Goal: Transaction & Acquisition: Purchase product/service

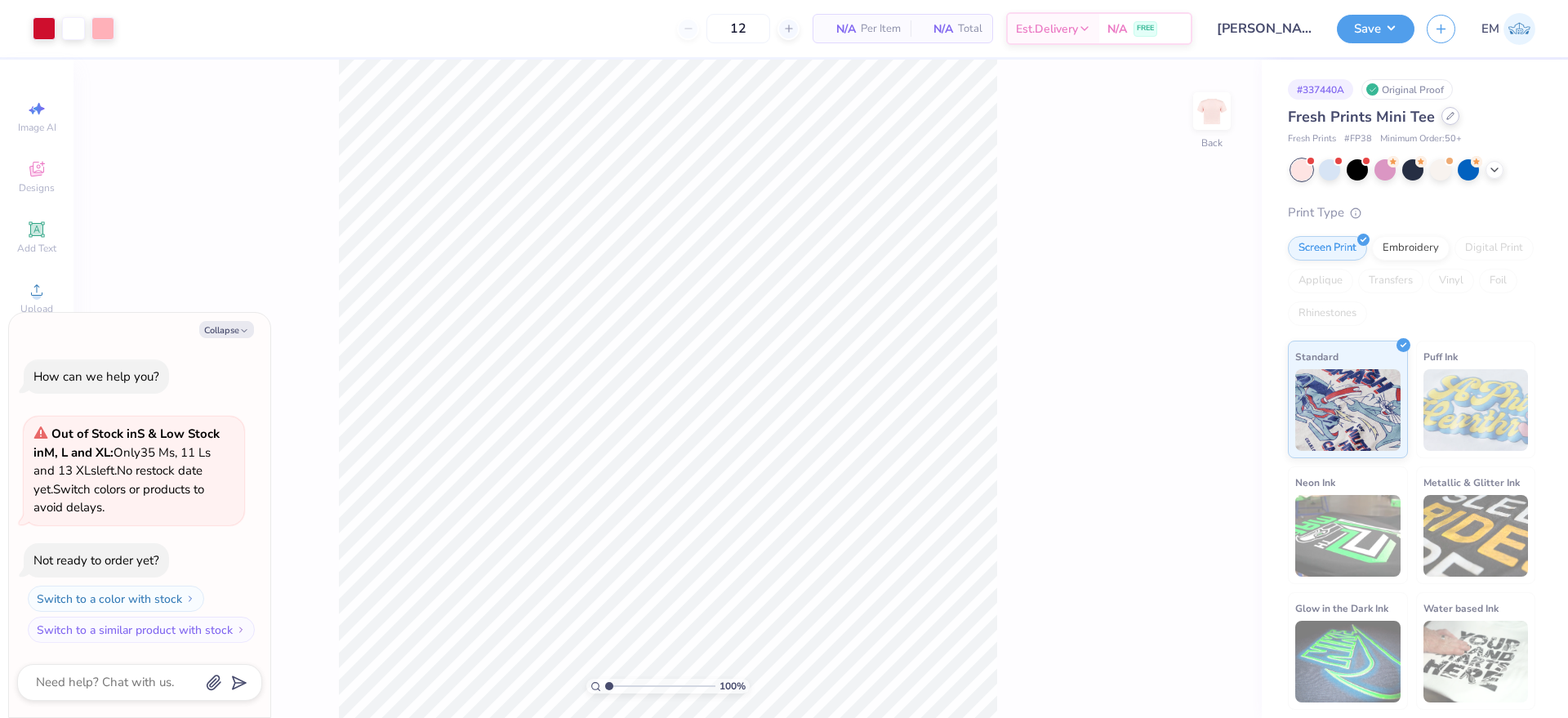
click at [1444, 124] on div at bounding box center [1450, 116] width 18 height 18
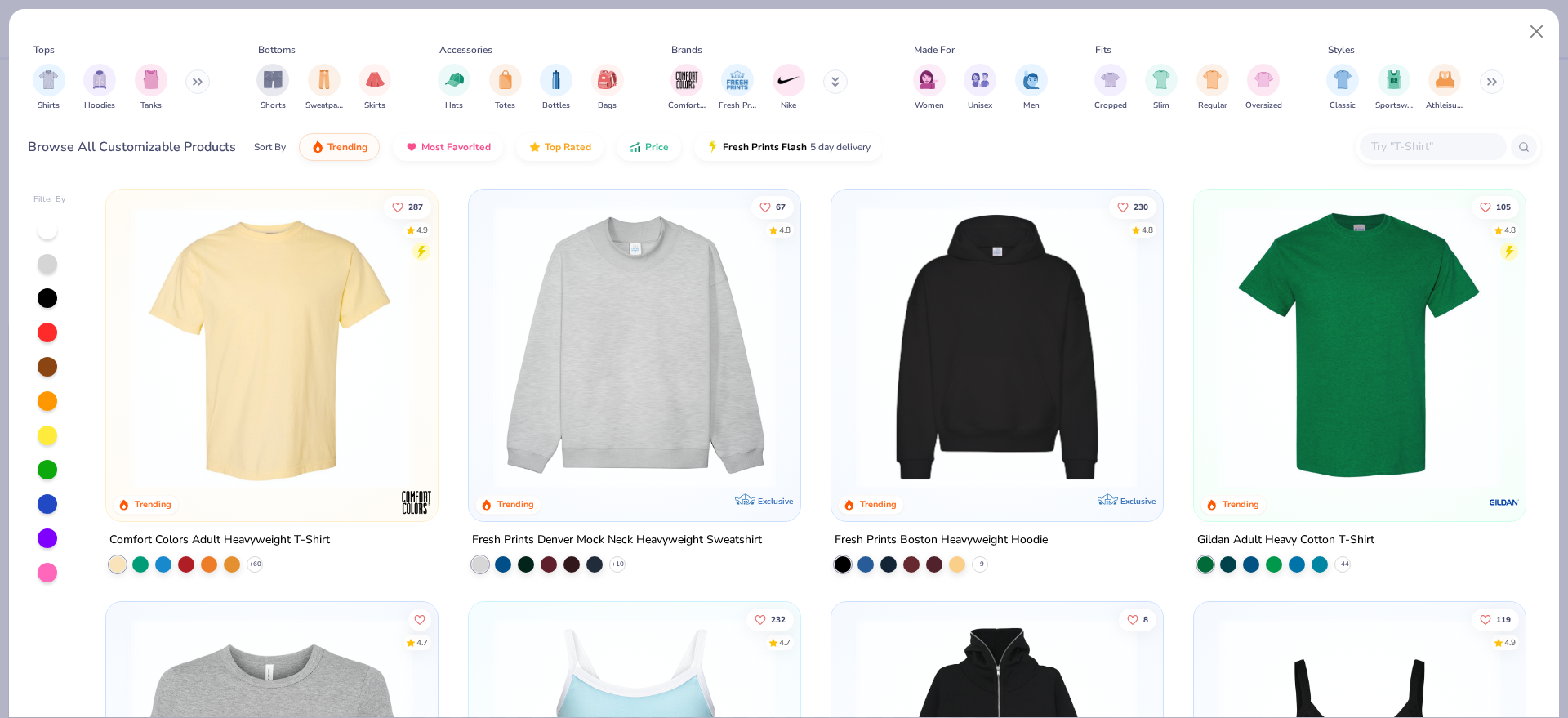
type textarea "x"
click at [206, 80] on button at bounding box center [197, 81] width 24 height 24
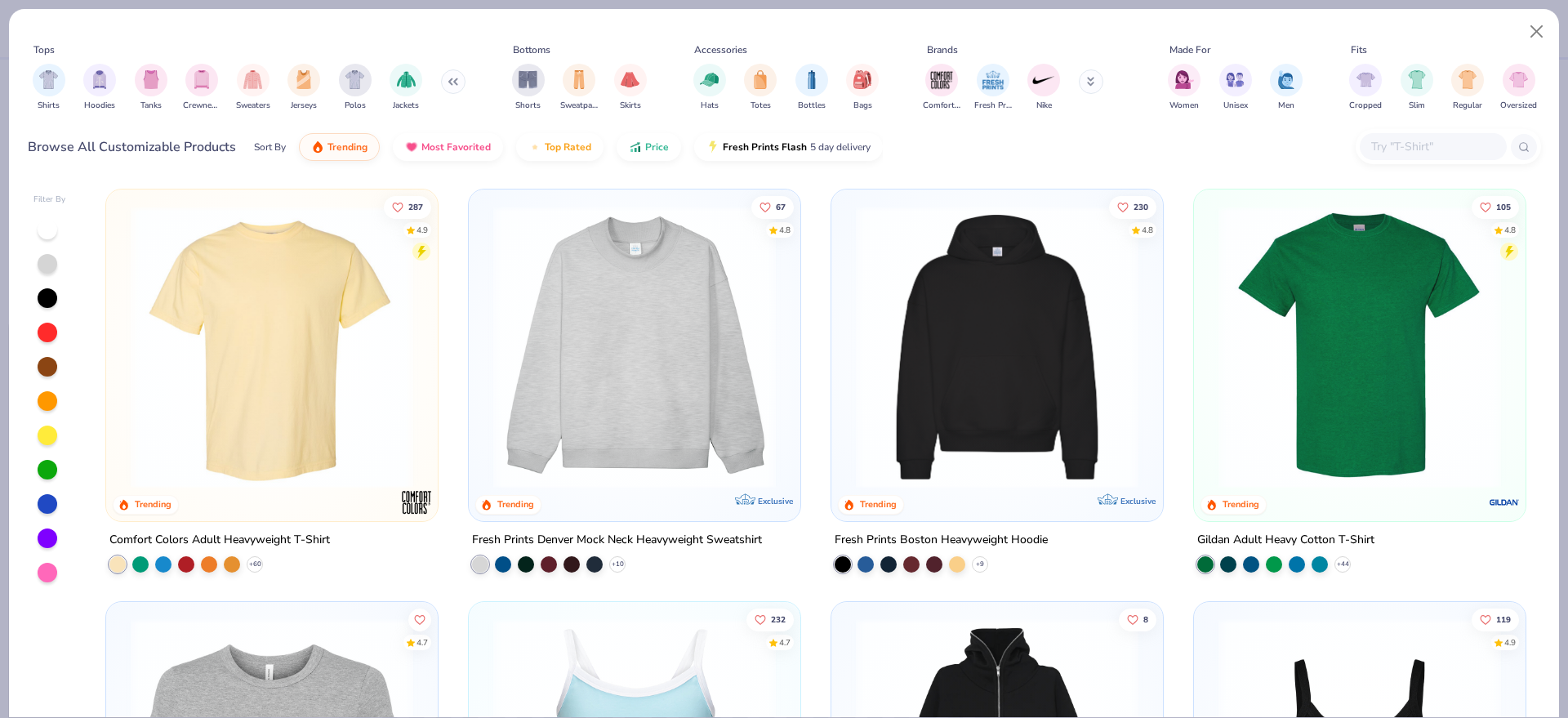
click at [1402, 149] on input "text" at bounding box center [1432, 146] width 126 height 19
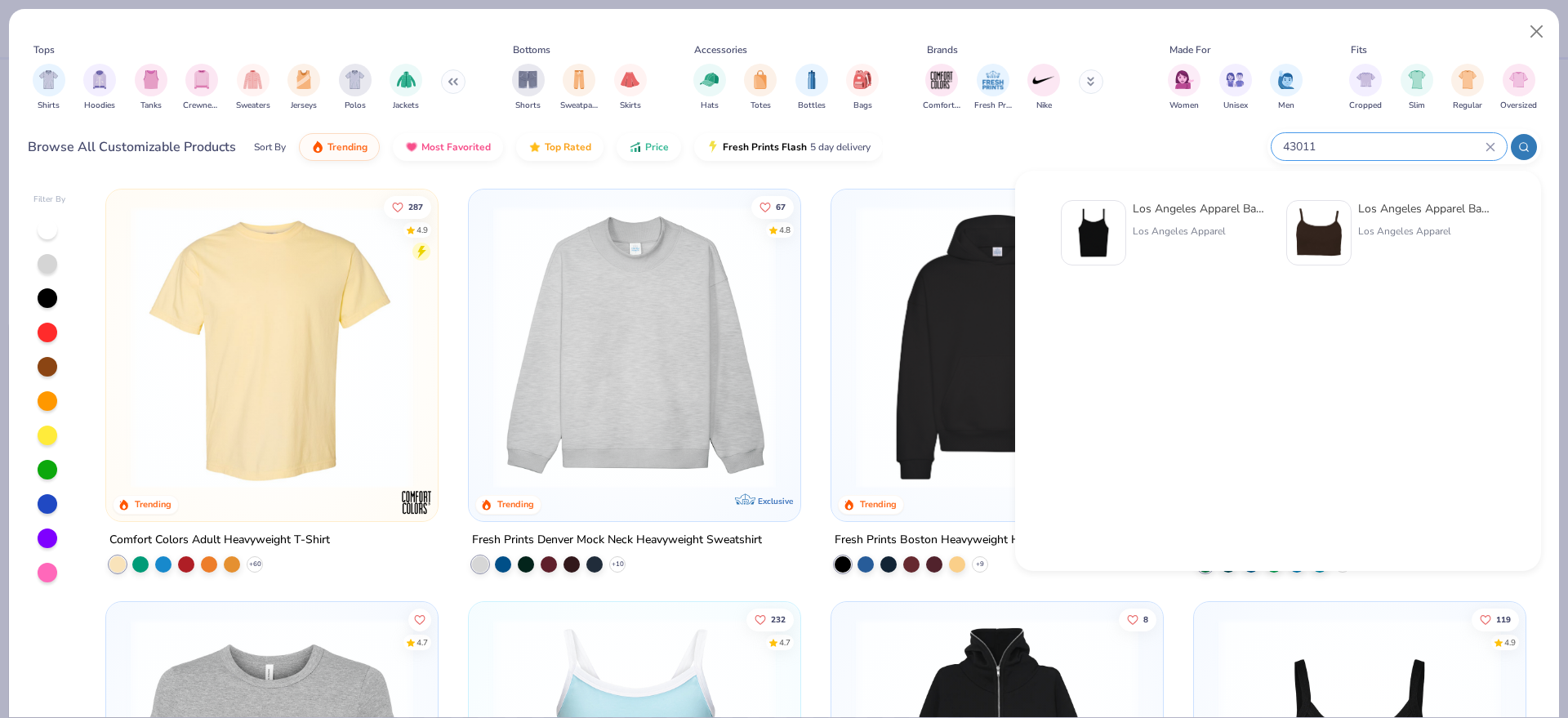
type input "43011"
click at [1231, 205] on div "Los Angeles Apparel Baby Rib Spaghetti Tank" at bounding box center [1201, 208] width 137 height 18
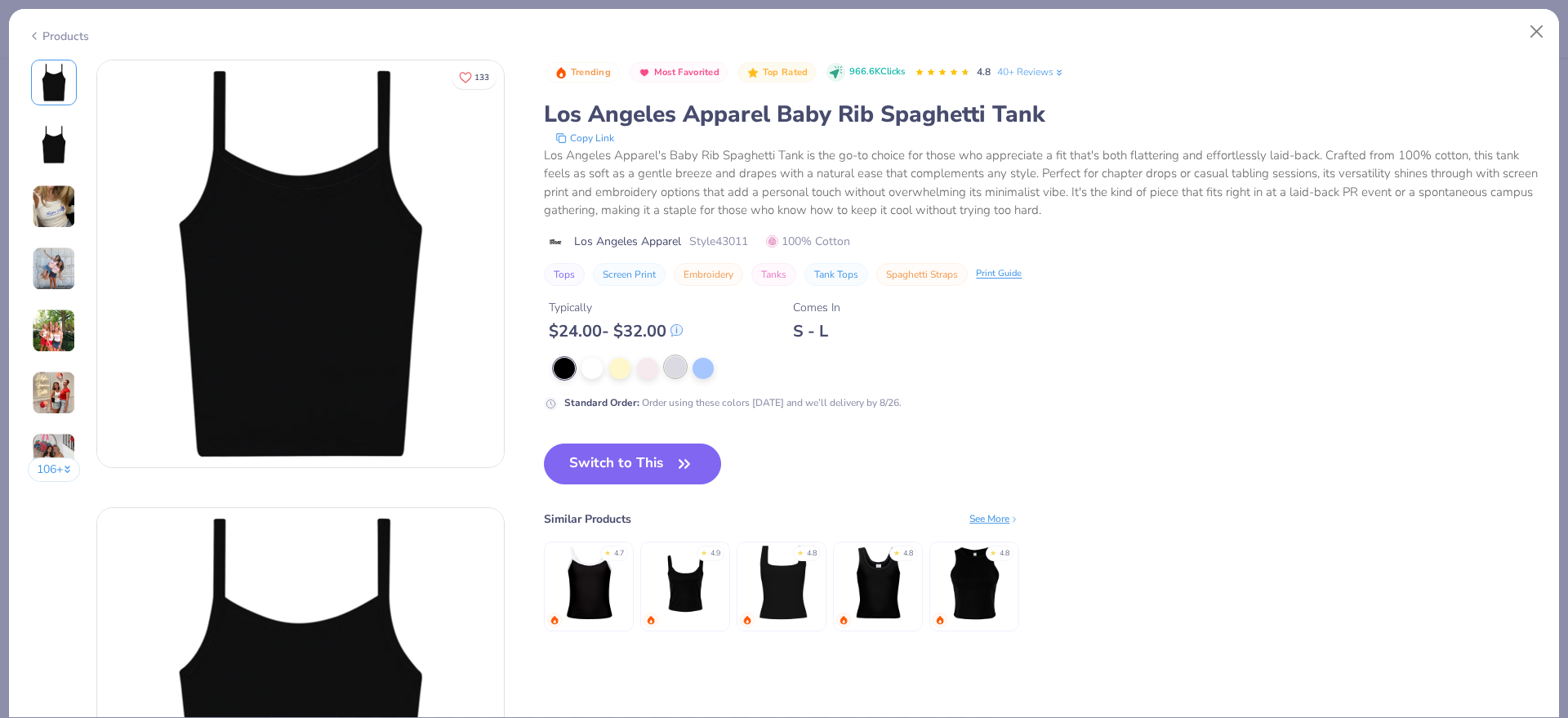
click at [668, 370] on div at bounding box center [675, 366] width 21 height 21
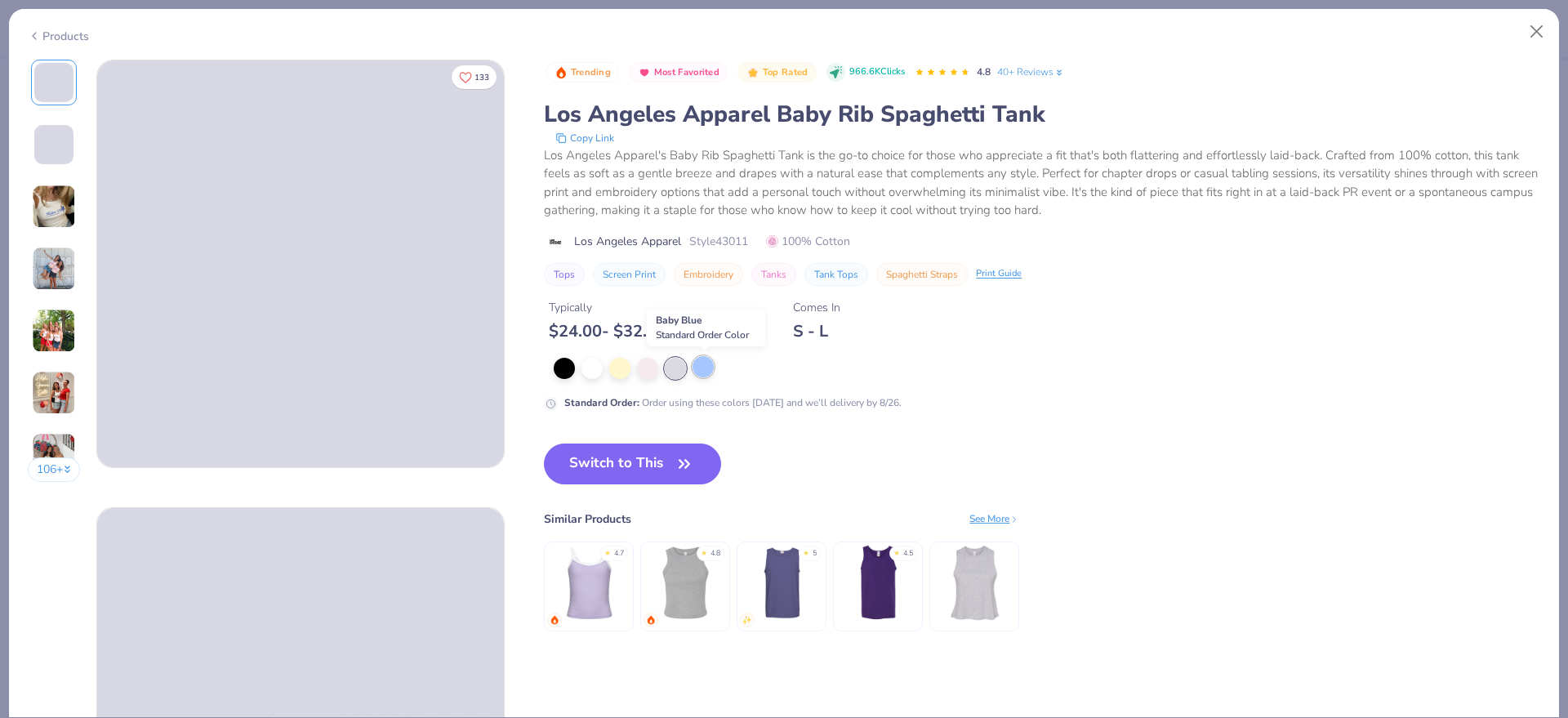
click at [711, 370] on div at bounding box center [702, 366] width 21 height 21
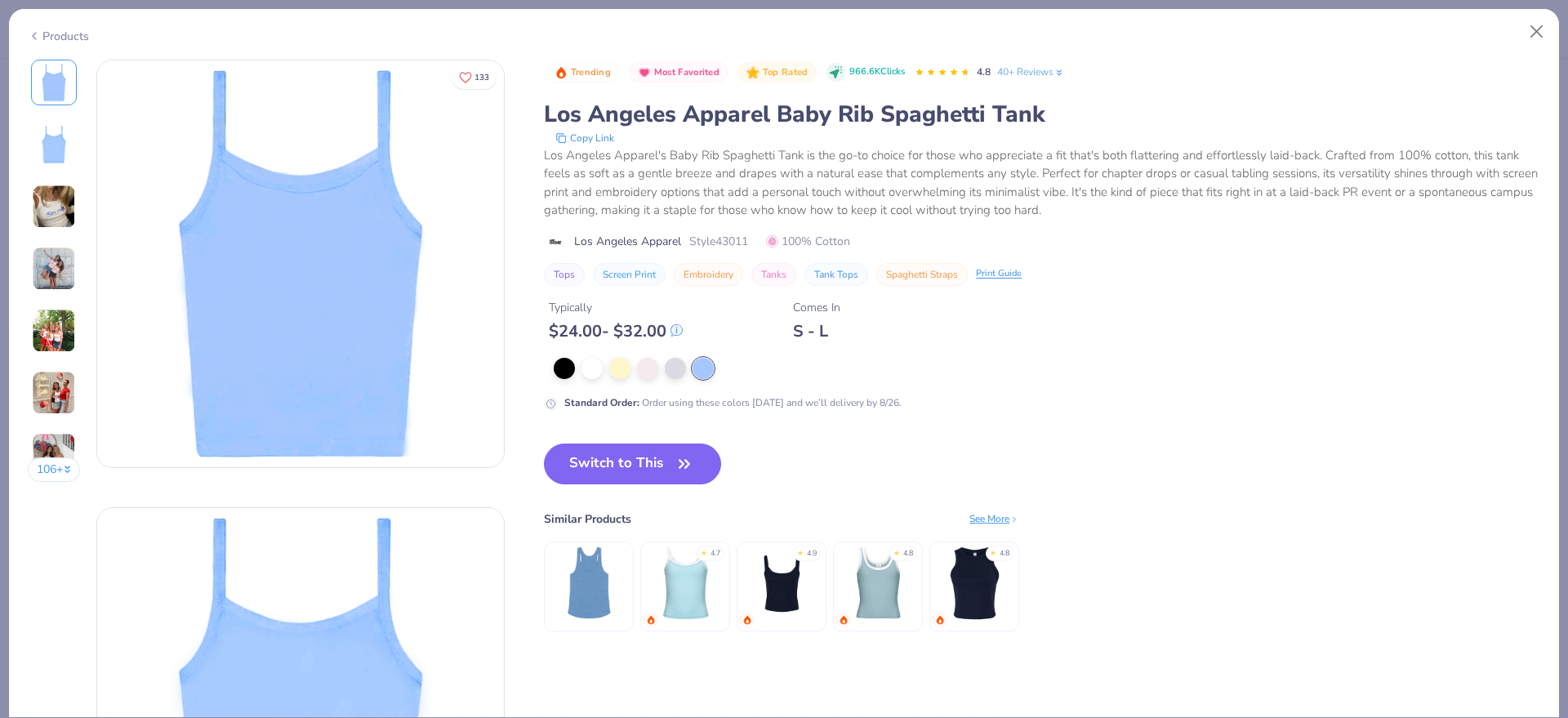
click at [359, 248] on img at bounding box center [301, 264] width 407 height 407
click at [1539, 29] on button "Close" at bounding box center [1536, 32] width 31 height 31
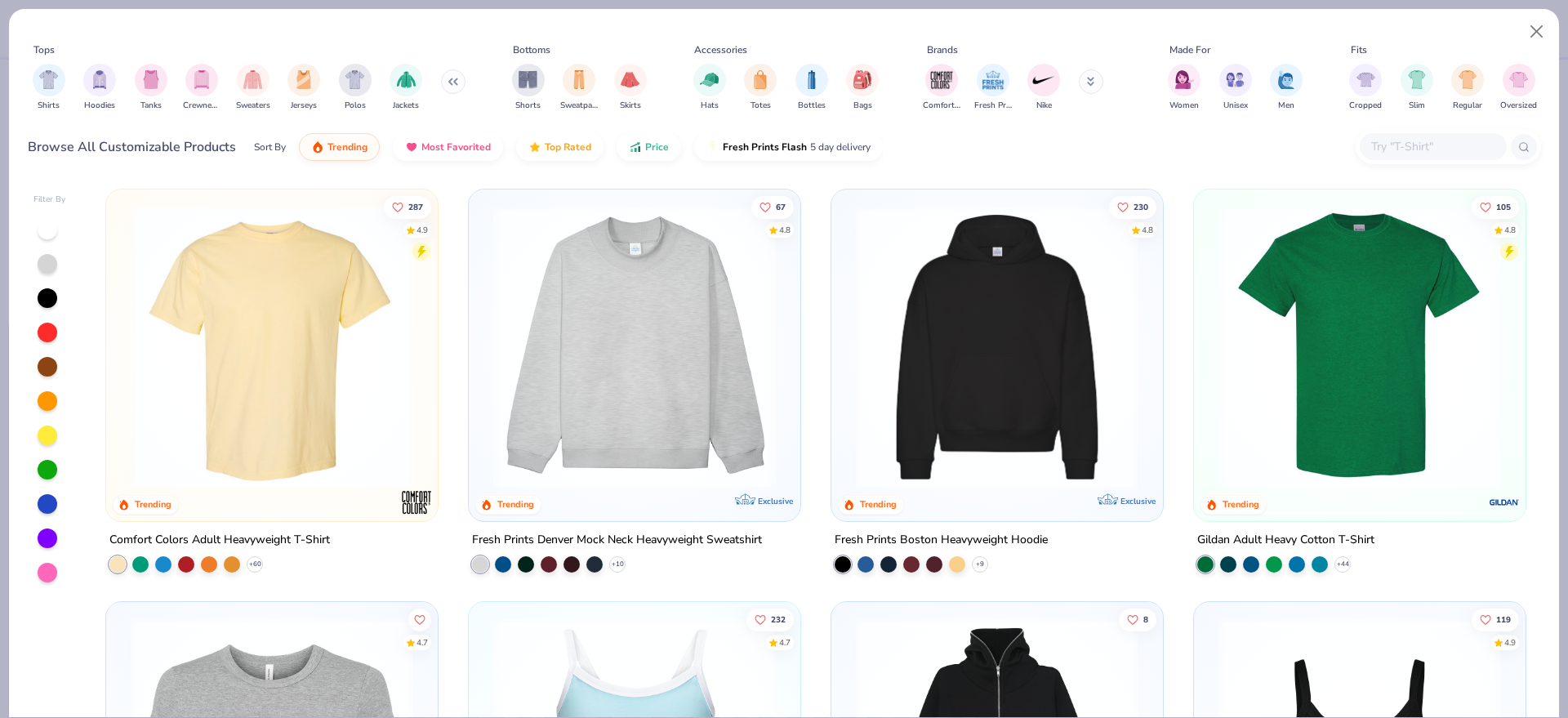
click at [1414, 138] on input "text" at bounding box center [1432, 146] width 126 height 19
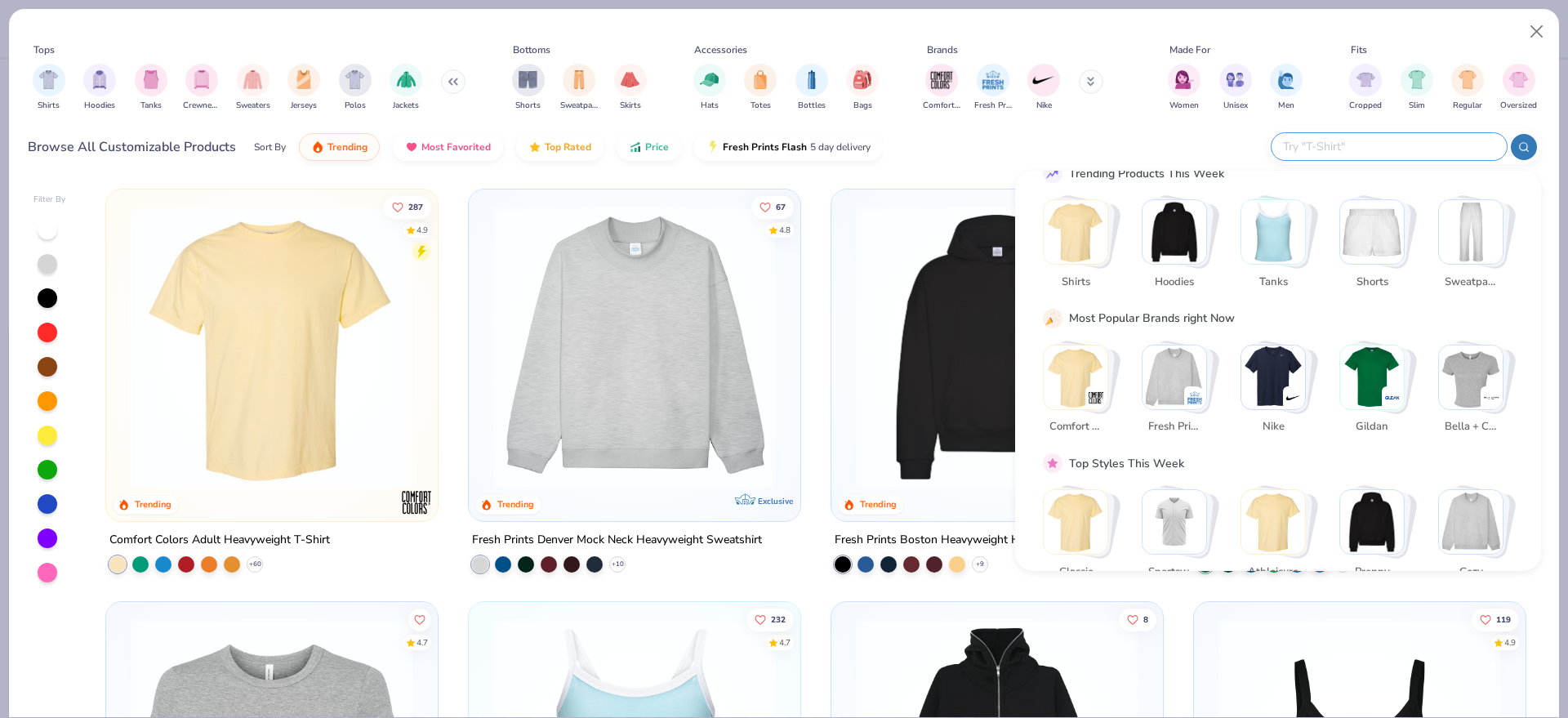
scroll to position [57, 0]
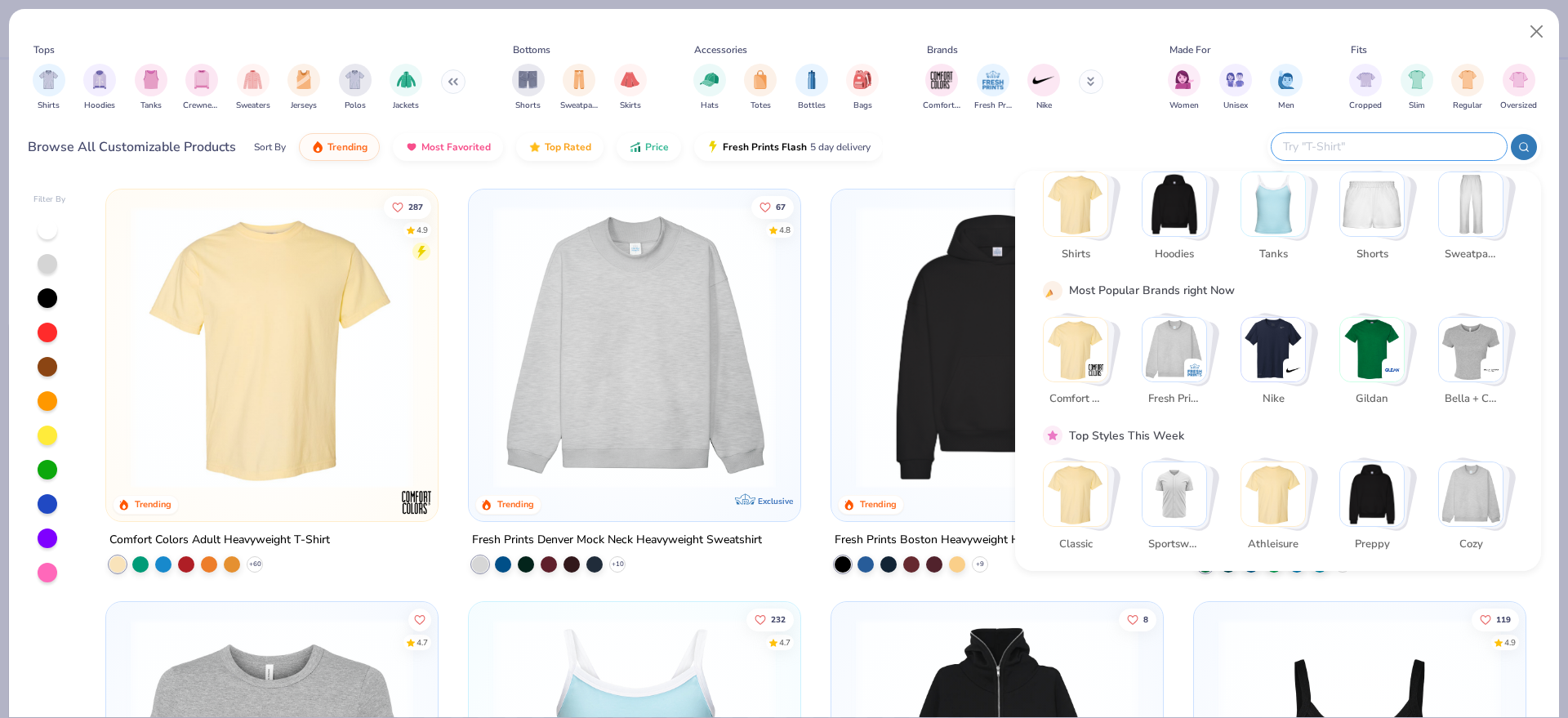
click at [1411, 146] on input "text" at bounding box center [1388, 146] width 214 height 19
click at [1284, 214] on img "Stack Card Button Tanks" at bounding box center [1273, 204] width 63 height 63
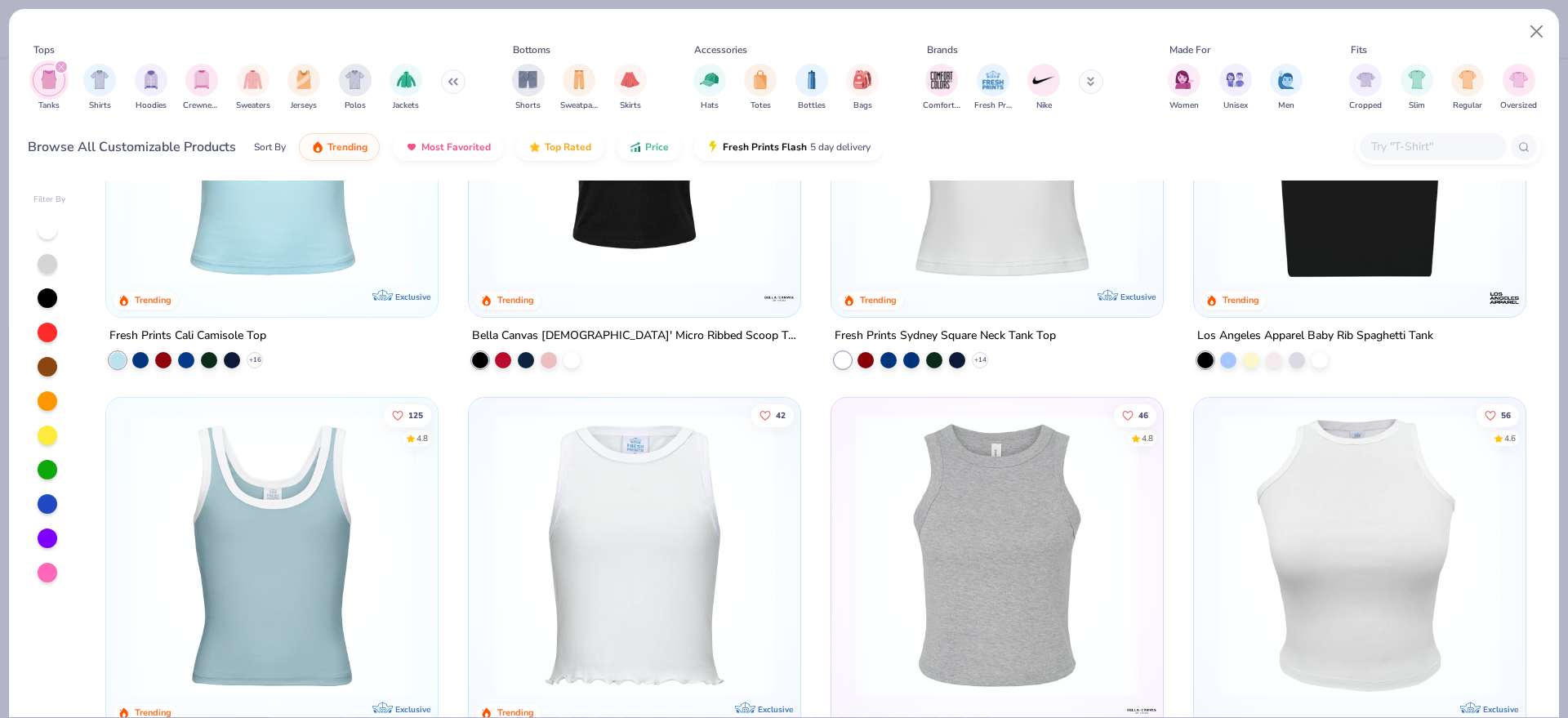
scroll to position [102, 0]
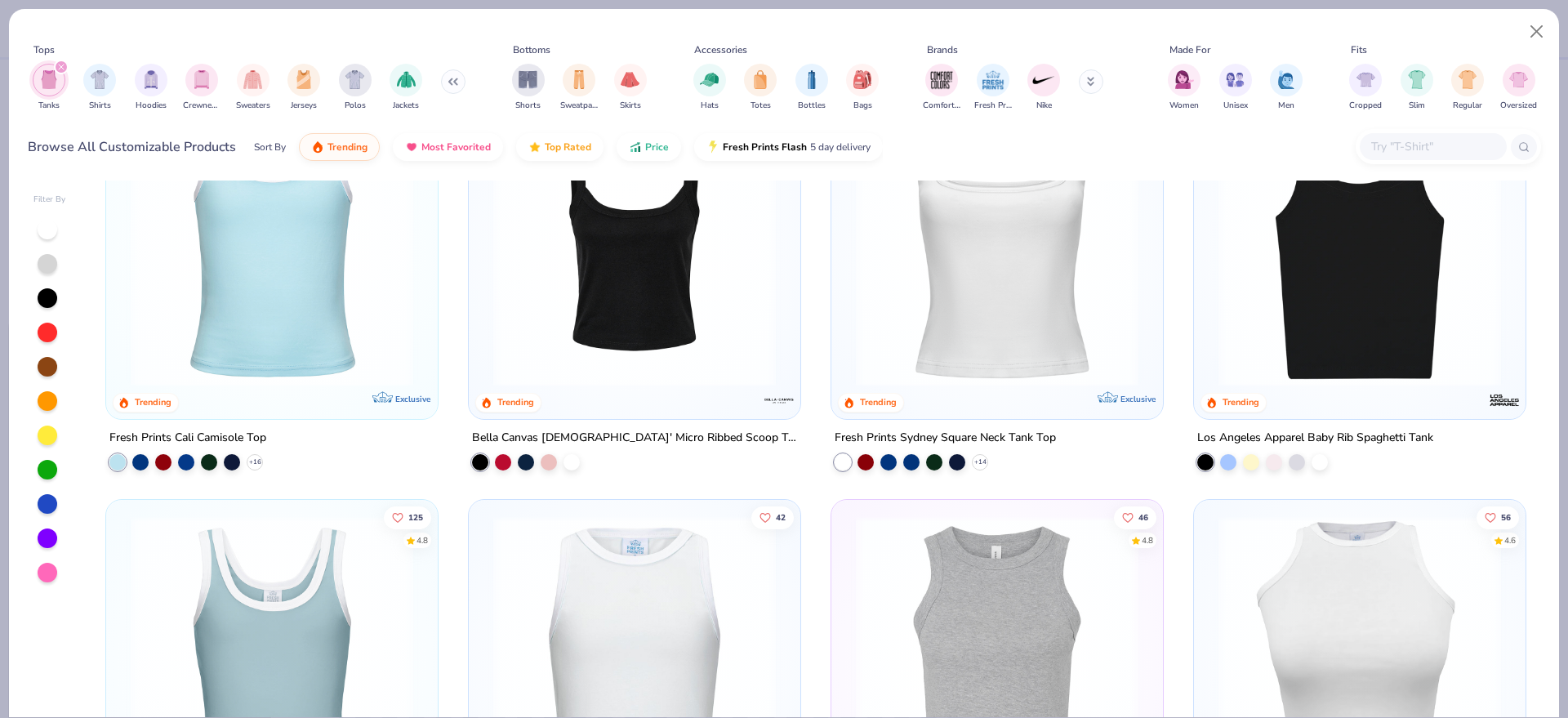
click at [296, 299] on img at bounding box center [272, 244] width 299 height 283
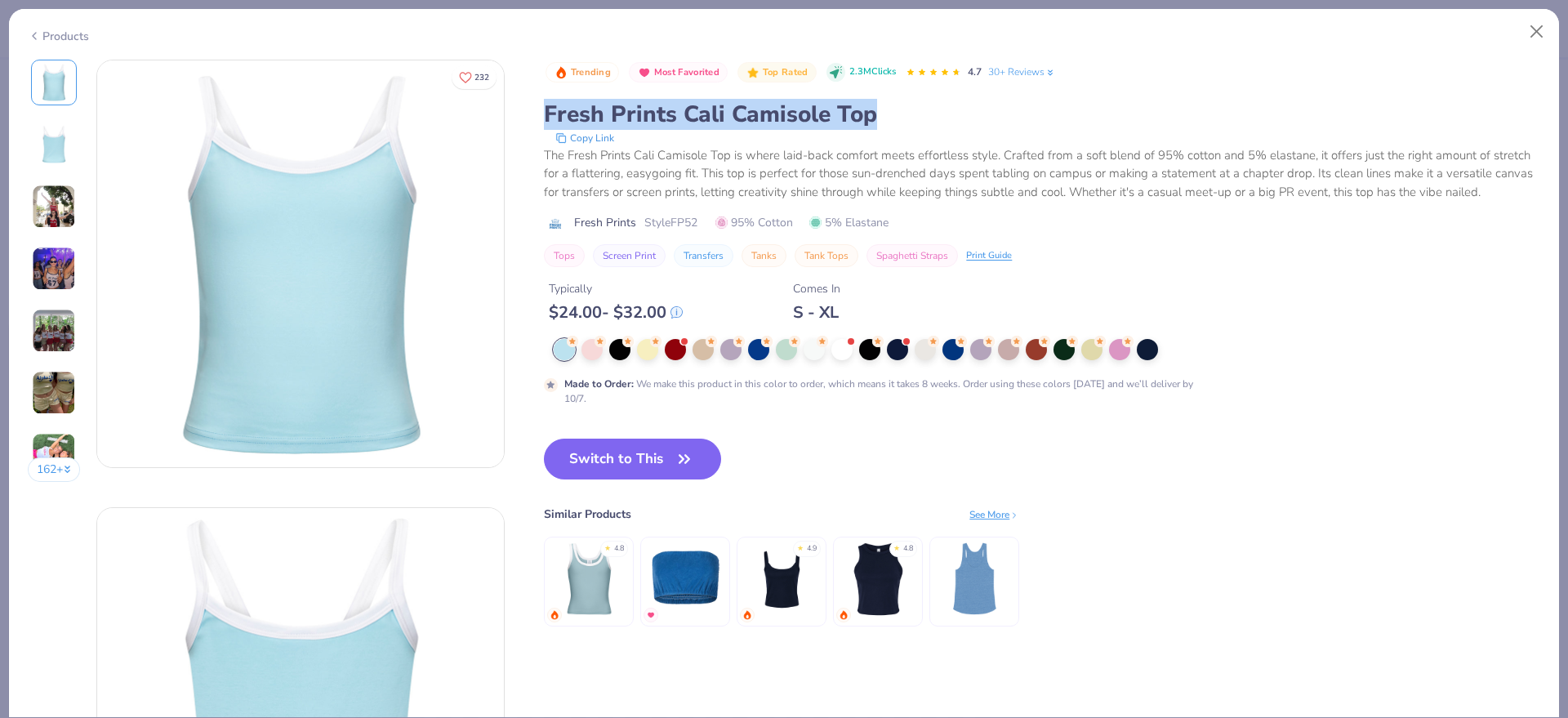
drag, startPoint x: 540, startPoint y: 114, endPoint x: 882, endPoint y: 114, distance: 342.0
copy div "Fresh Prints Cali Camisole Top"
click at [895, 359] on div at bounding box center [897, 347] width 21 height 21
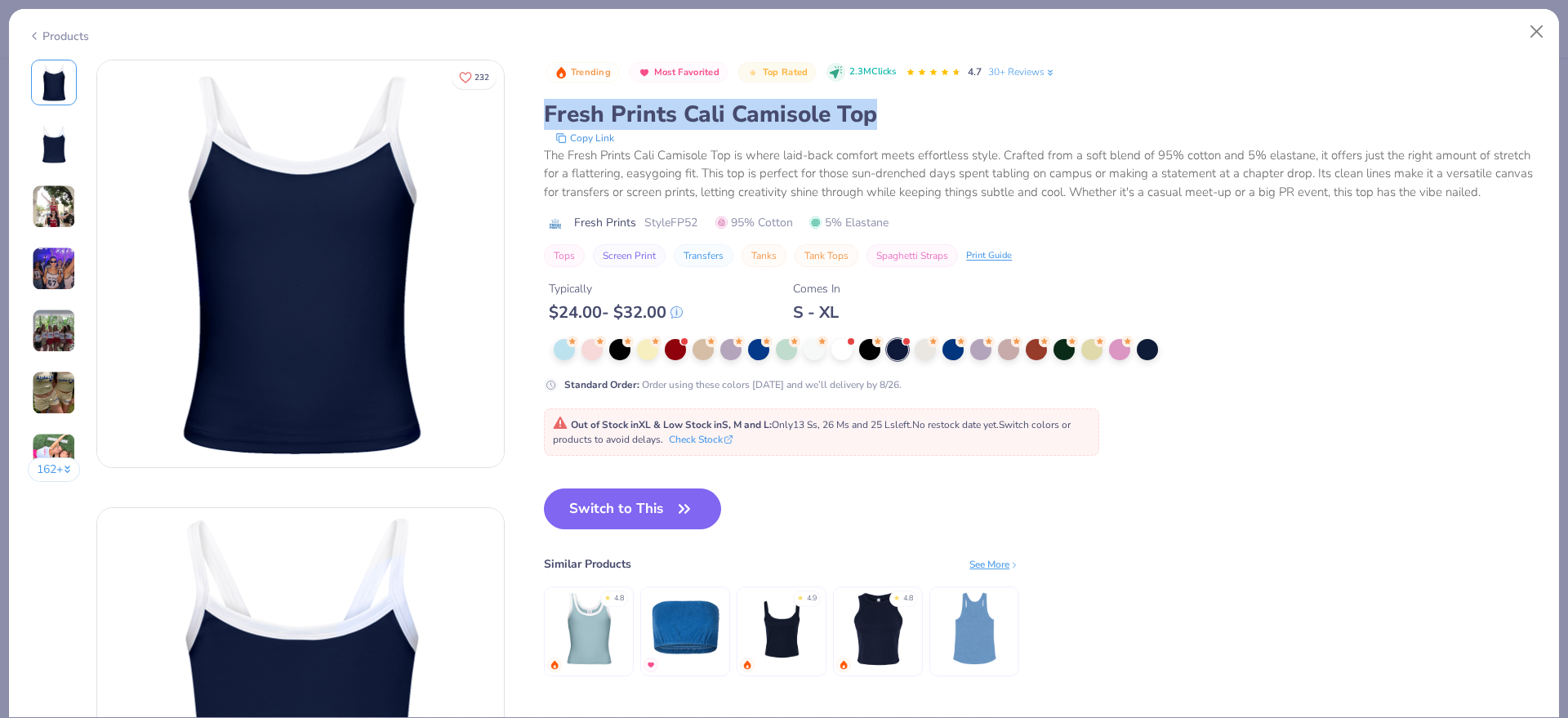
drag, startPoint x: 544, startPoint y: 115, endPoint x: 893, endPoint y: 121, distance: 349.1
copy div "Fresh Prints Cali Camisole Top"
type textarea "x"
